Goal: Navigation & Orientation: Go to known website

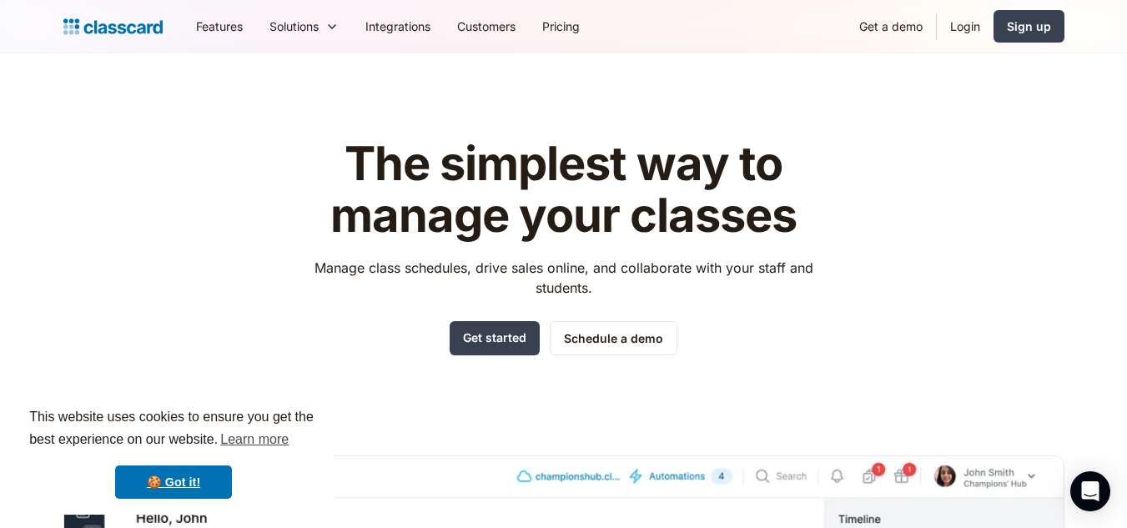
click at [1105, 101] on header "The simplest way to manage your classes Manage class schedules, drive sales onl…" at bounding box center [563, 474] width 1127 height 843
click at [963, 29] on link "Login" at bounding box center [965, 27] width 57 height 38
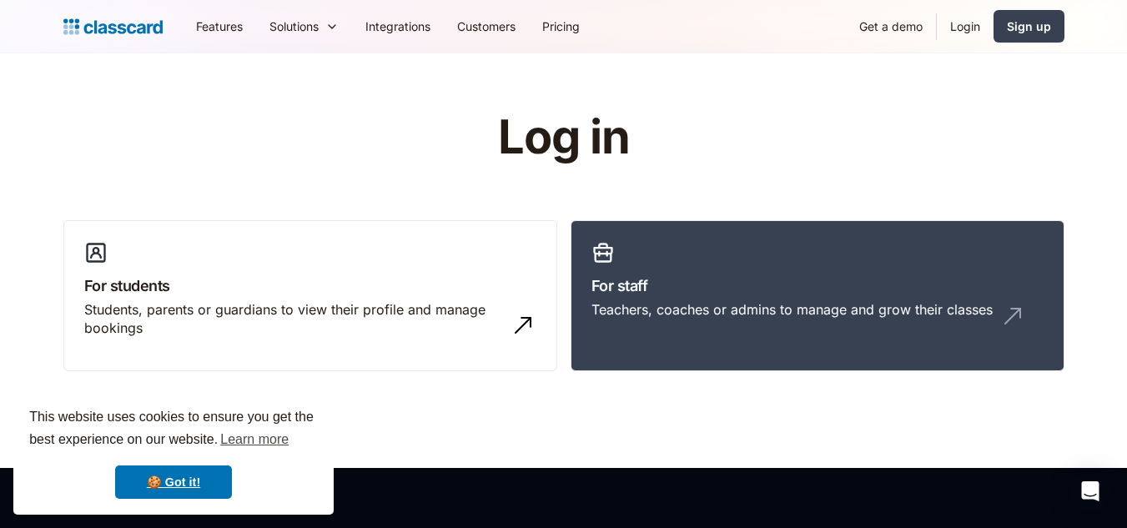
click at [958, 21] on link "Login" at bounding box center [965, 27] width 57 height 38
click at [917, 234] on link "For staff Teachers, coaches or admins to manage and grow their classes" at bounding box center [818, 296] width 494 height 152
